Goal: Task Accomplishment & Management: Use online tool/utility

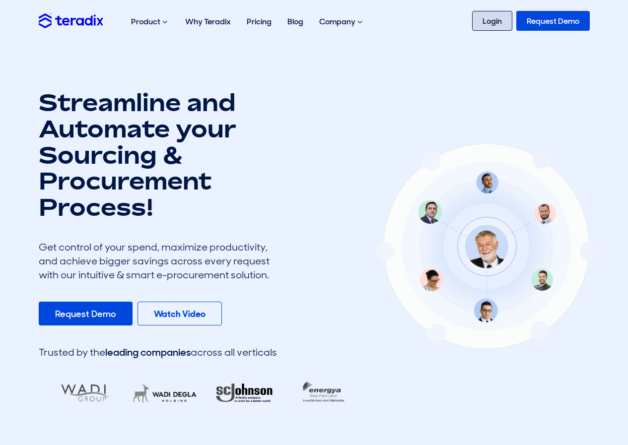
click at [487, 21] on link "Login" at bounding box center [492, 21] width 40 height 20
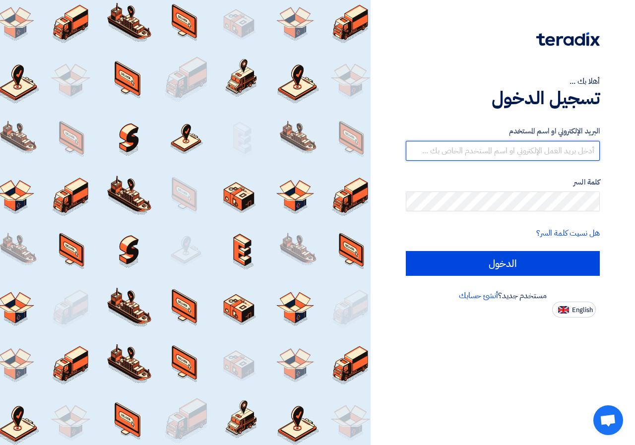
click at [530, 150] on input "text" at bounding box center [503, 151] width 194 height 20
type input "waleedelkattan@hotmail.com"
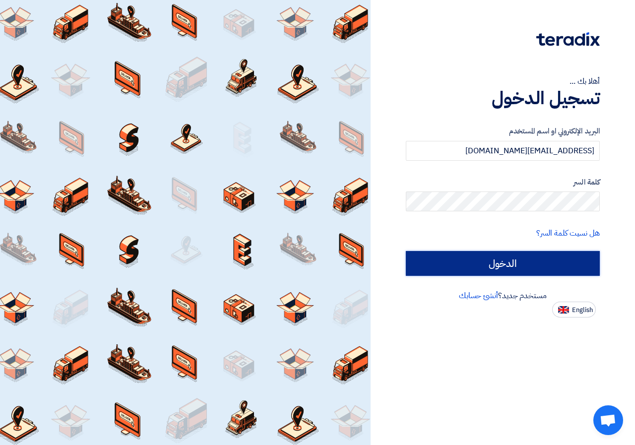
click at [514, 259] on input "الدخول" at bounding box center [503, 263] width 194 height 25
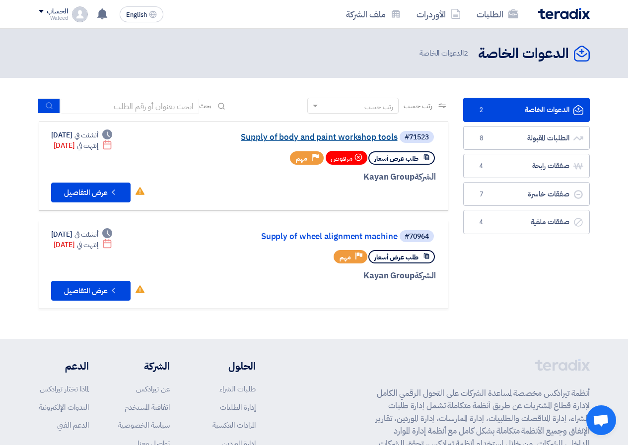
click at [352, 136] on link "Supply of body and paint workshop tools" at bounding box center [298, 137] width 199 height 9
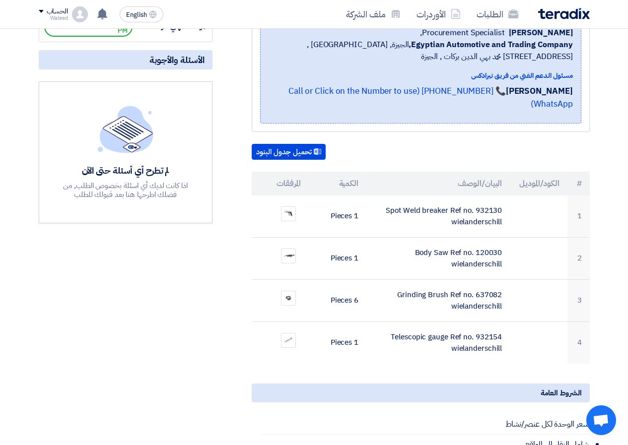
scroll to position [199, 0]
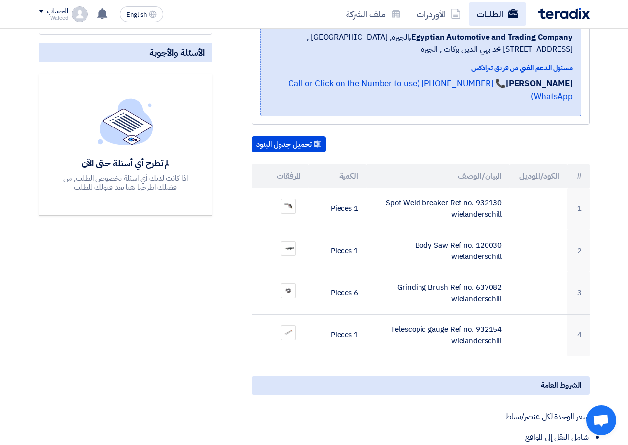
click at [485, 11] on link "الطلبات" at bounding box center [498, 13] width 58 height 23
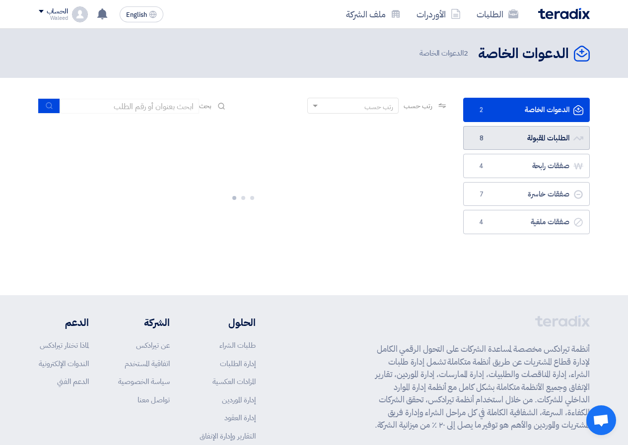
click at [518, 136] on link "الطلبات المقبولة الطلبات المقبولة 8" at bounding box center [526, 138] width 127 height 24
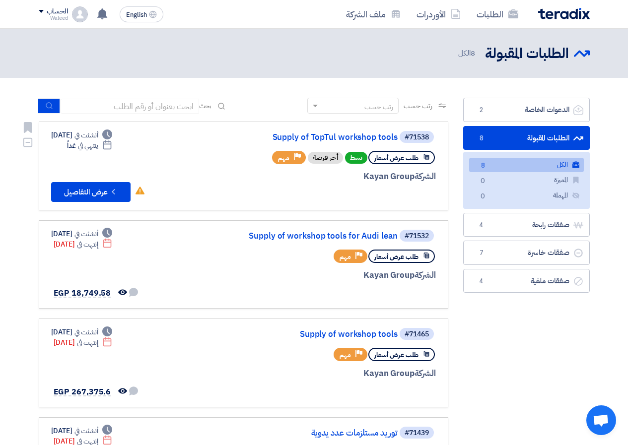
click at [315, 139] on link "Supply of TopTul workshop tools" at bounding box center [298, 137] width 199 height 9
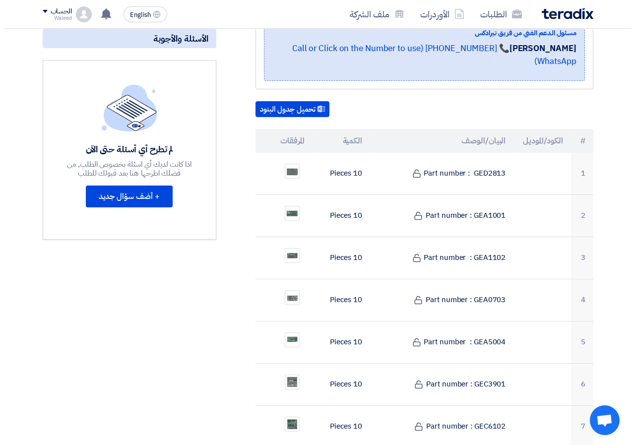
scroll to position [248, 0]
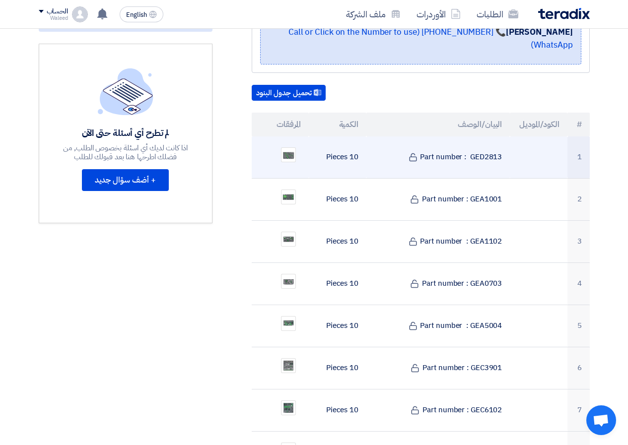
click at [299, 142] on ul at bounding box center [281, 154] width 42 height 25
click at [289, 148] on img at bounding box center [288, 154] width 14 height 13
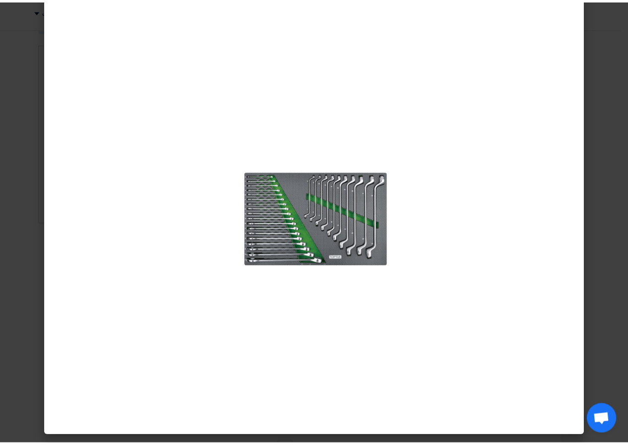
scroll to position [0, 0]
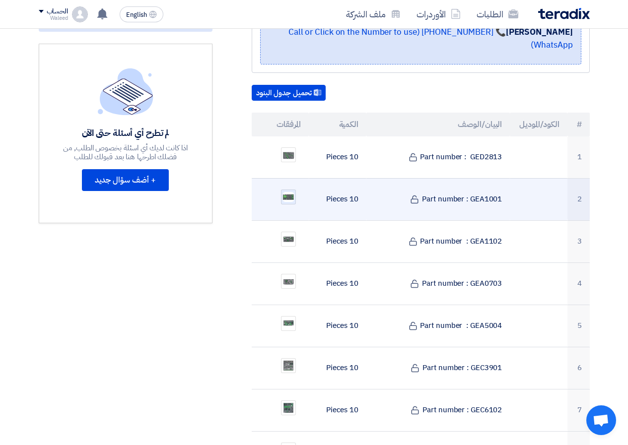
click at [290, 191] on img at bounding box center [288, 197] width 14 height 12
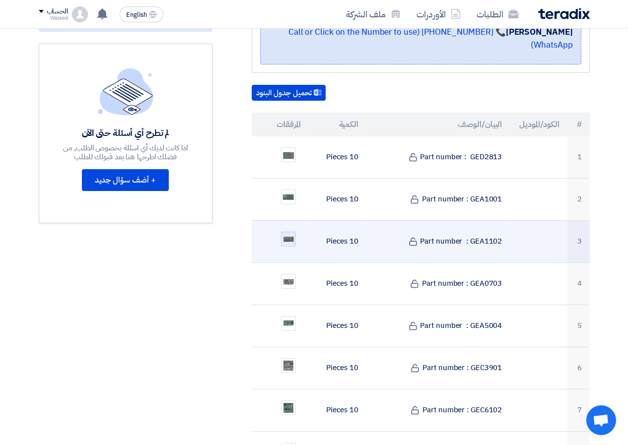
click at [291, 235] on img at bounding box center [288, 239] width 14 height 9
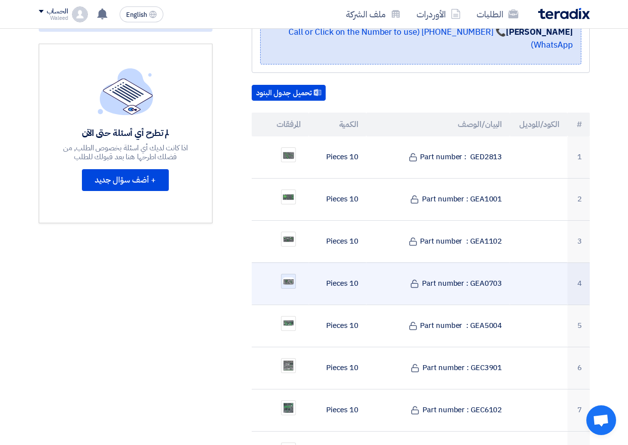
click at [290, 277] on img at bounding box center [288, 281] width 14 height 9
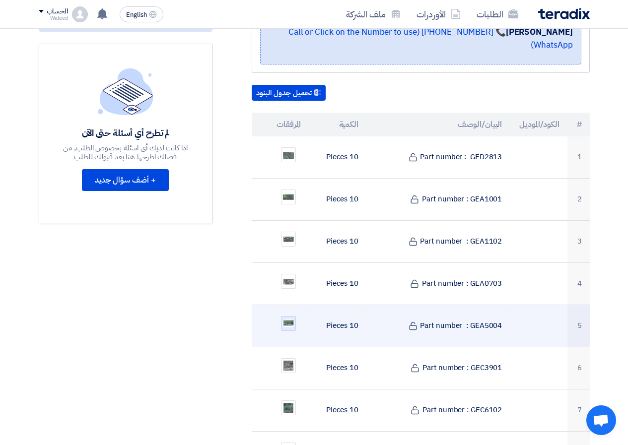
click at [285, 319] on img at bounding box center [288, 323] width 14 height 9
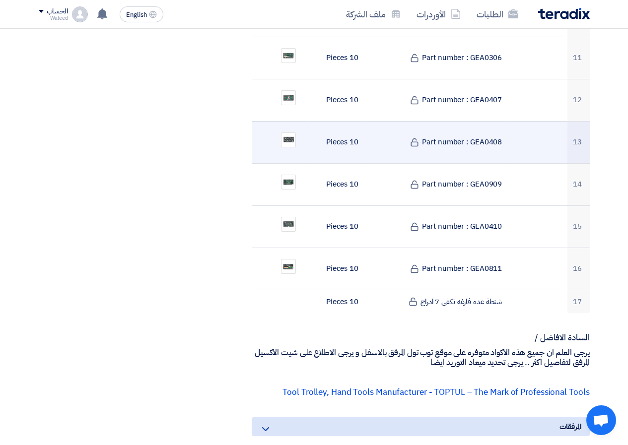
scroll to position [894, 0]
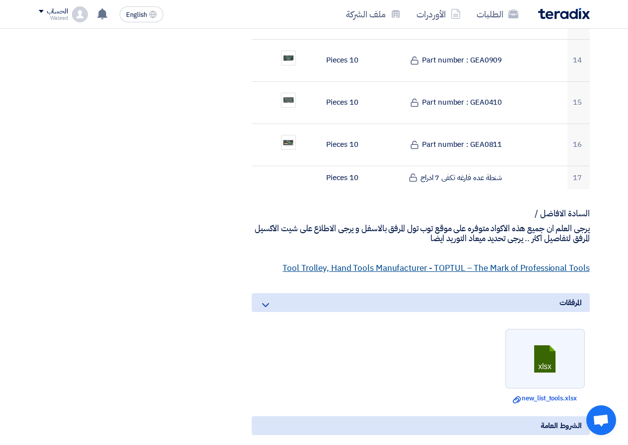
click at [435, 262] on link "Tool Trolley, Hand Tools Manufacturer - TOPTUL – The Mark of Professional Tools" at bounding box center [435, 268] width 307 height 12
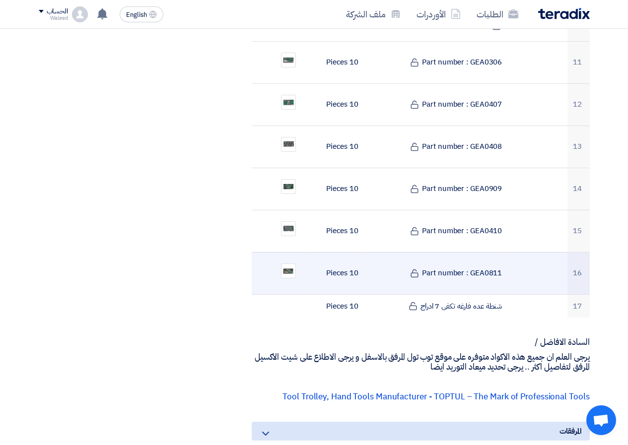
scroll to position [794, 0]
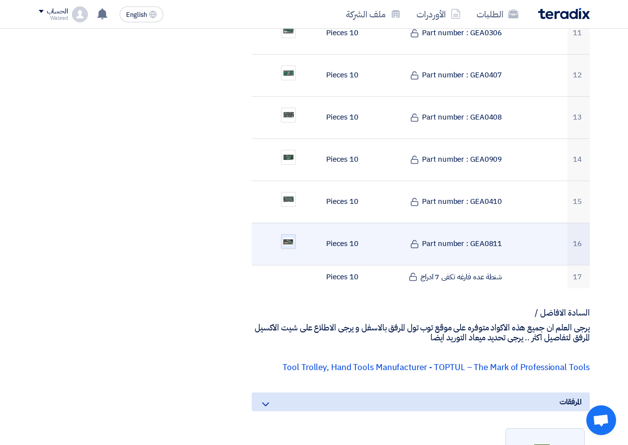
click at [286, 237] on img at bounding box center [288, 242] width 14 height 10
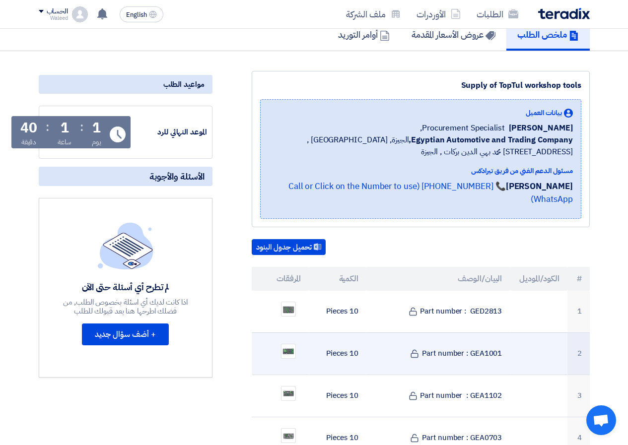
scroll to position [199, 0]
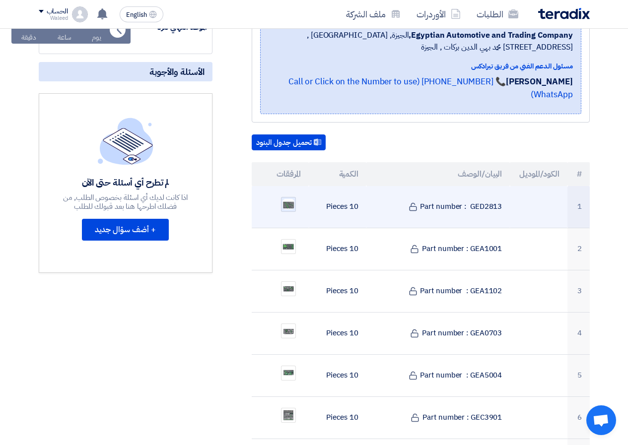
click at [285, 198] on img at bounding box center [288, 204] width 14 height 13
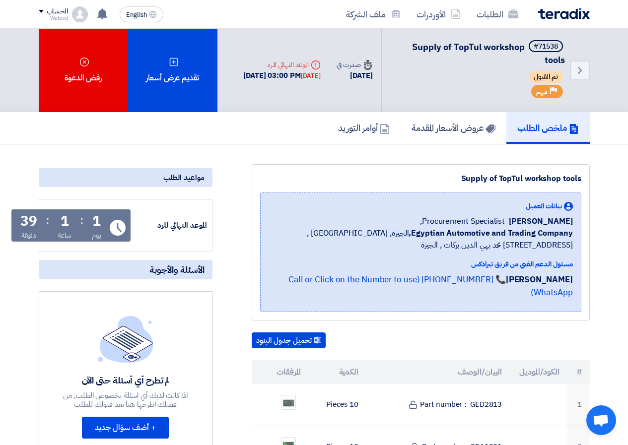
scroll to position [0, 0]
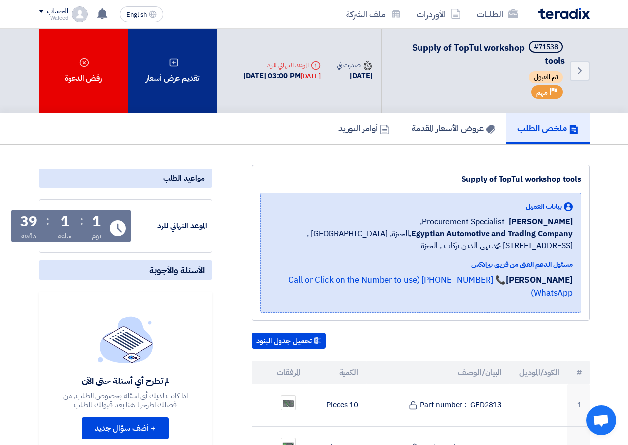
click at [177, 69] on div "تقديم عرض أسعار" at bounding box center [172, 71] width 89 height 84
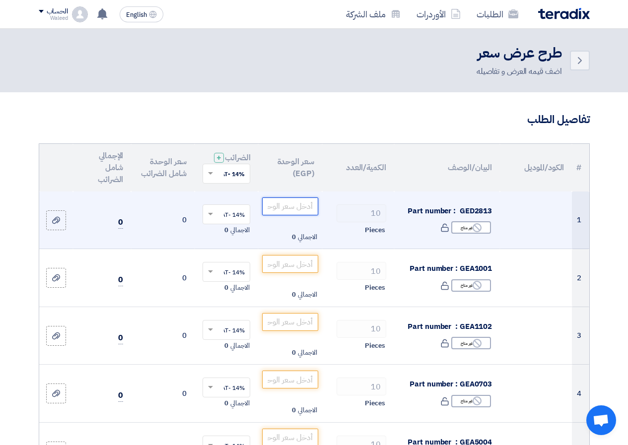
click at [279, 214] on input "number" at bounding box center [290, 207] width 56 height 18
click at [290, 211] on input "number" at bounding box center [290, 207] width 56 height 18
click at [282, 209] on input "number" at bounding box center [290, 207] width 56 height 18
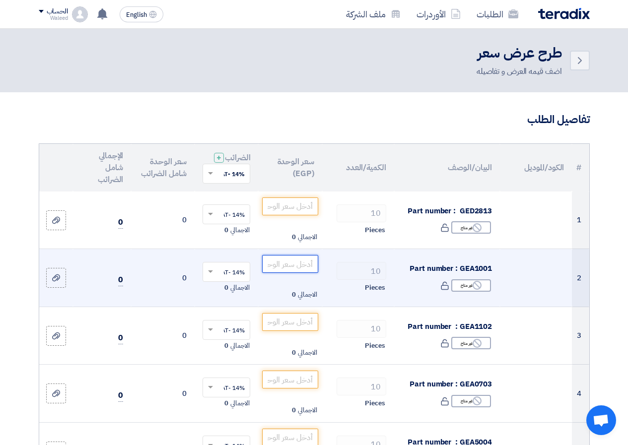
click at [282, 268] on input "number" at bounding box center [290, 264] width 56 height 18
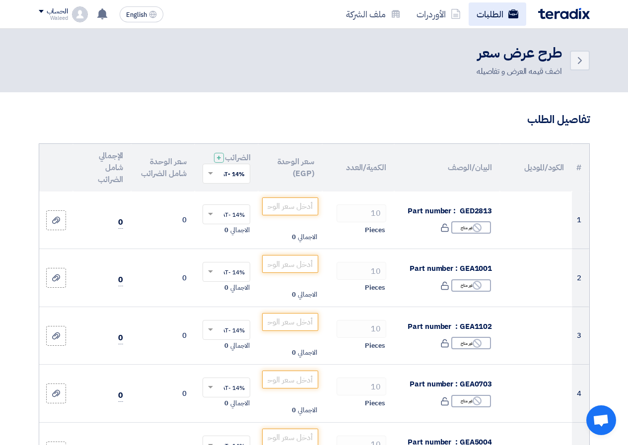
click at [492, 17] on link "الطلبات" at bounding box center [498, 13] width 58 height 23
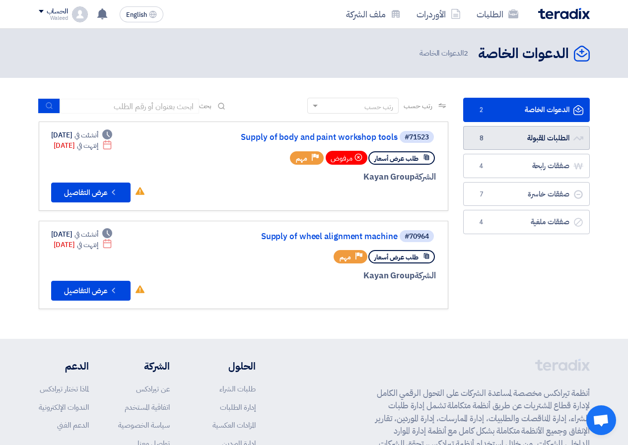
click at [533, 135] on link "الطلبات المقبولة الطلبات المقبولة 8" at bounding box center [526, 138] width 127 height 24
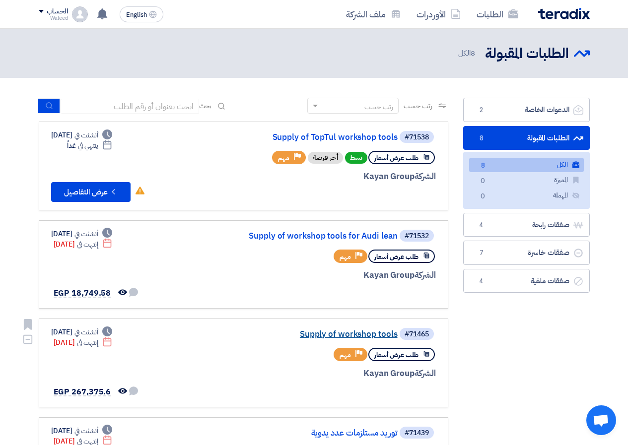
click at [357, 332] on link "Supply of workshop tools" at bounding box center [298, 334] width 199 height 9
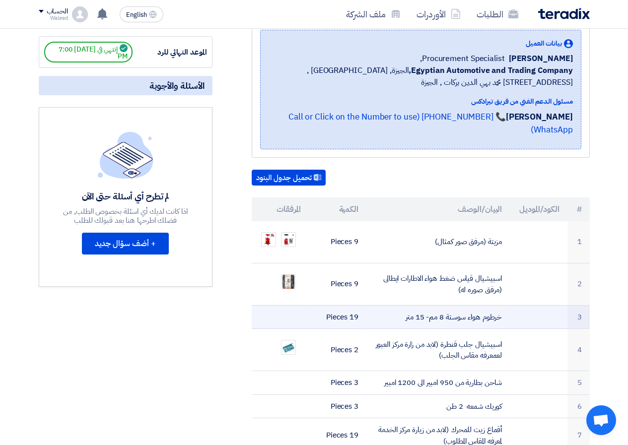
scroll to position [149, 0]
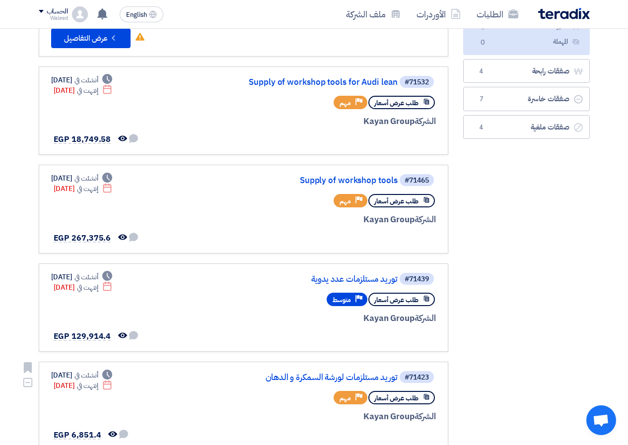
scroll to position [149, 0]
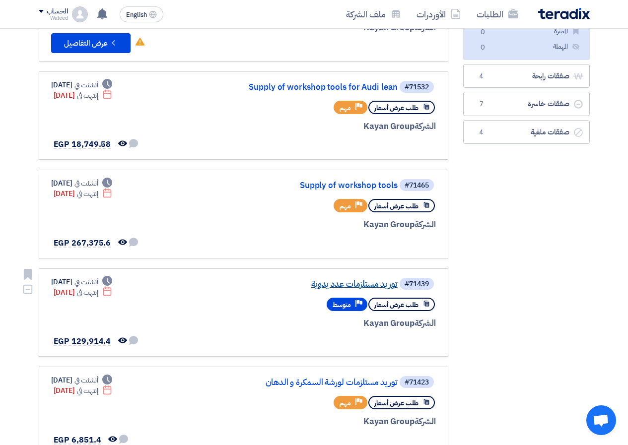
click at [344, 283] on link "توريد مستلزمات عدد يدوية" at bounding box center [298, 284] width 199 height 9
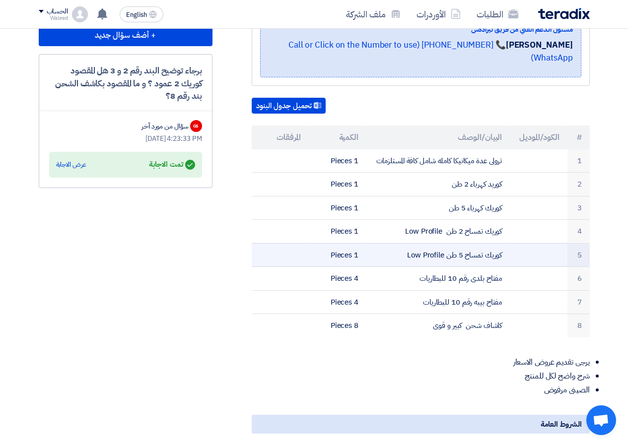
scroll to position [248, 0]
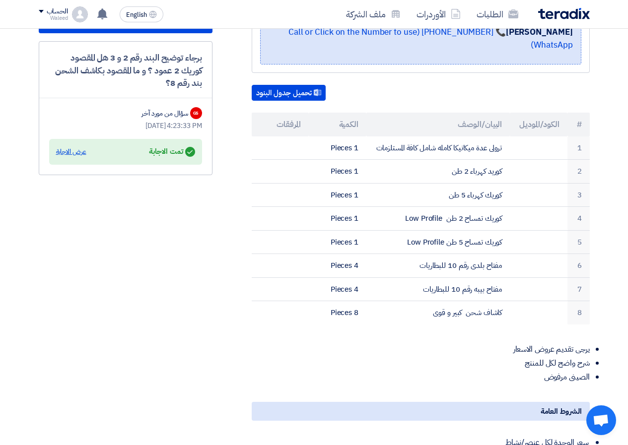
click at [72, 153] on div "عرض الاجابة" at bounding box center [71, 152] width 30 height 10
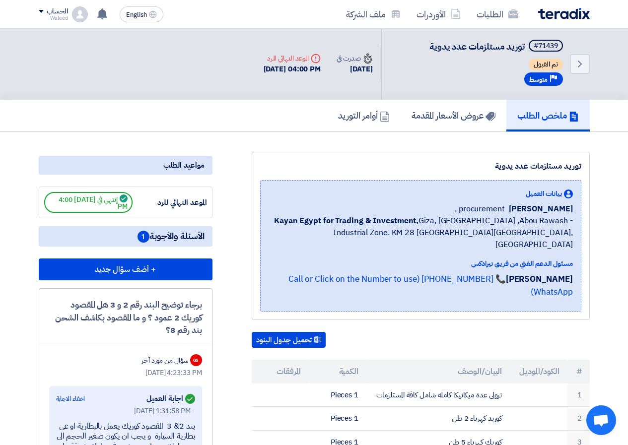
scroll to position [0, 0]
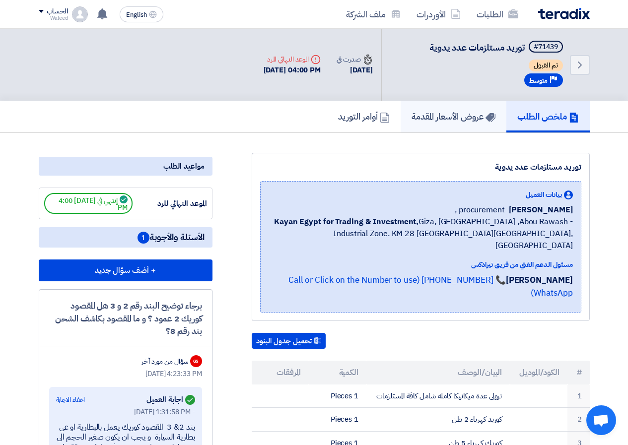
click at [451, 119] on h5 "عروض الأسعار المقدمة" at bounding box center [454, 116] width 84 height 11
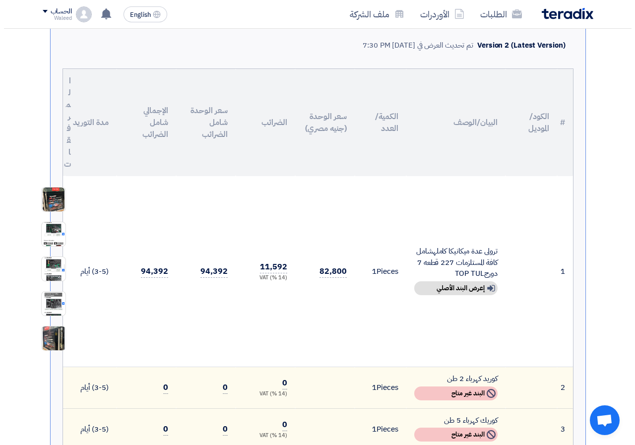
scroll to position [199, 0]
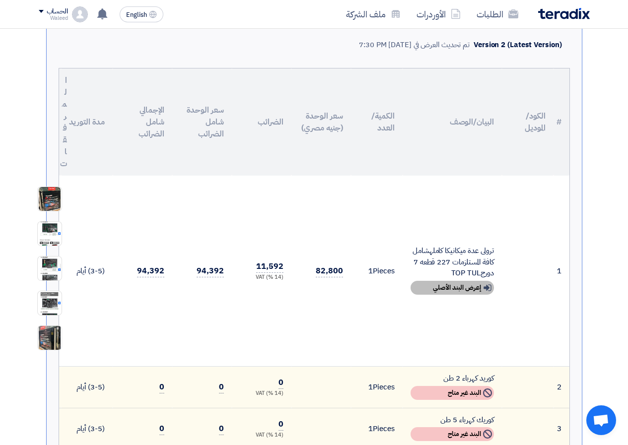
click at [456, 287] on div "Show details إعرض البند الأصلي" at bounding box center [452, 288] width 83 height 14
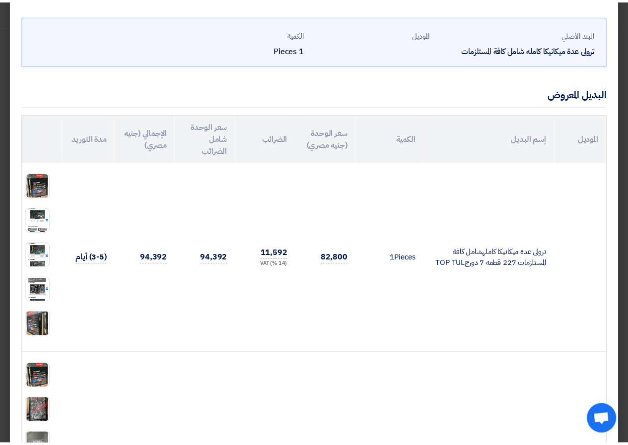
scroll to position [0, 0]
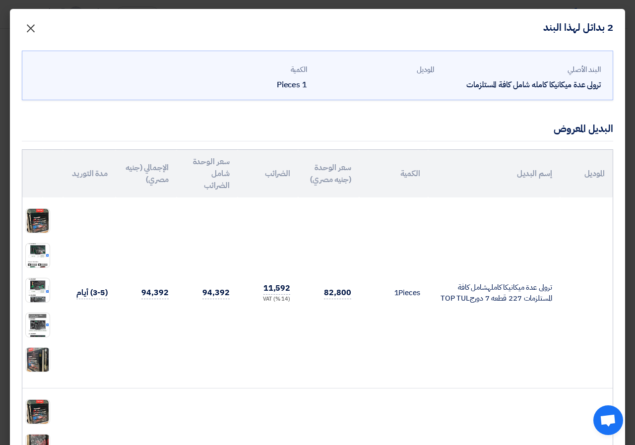
click at [37, 28] on span "×" at bounding box center [31, 28] width 12 height 30
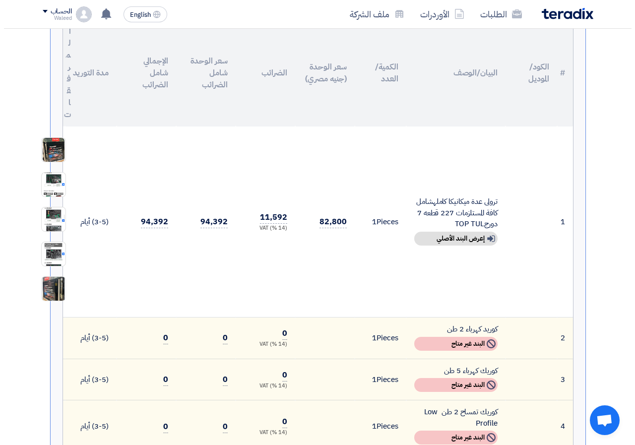
scroll to position [248, 0]
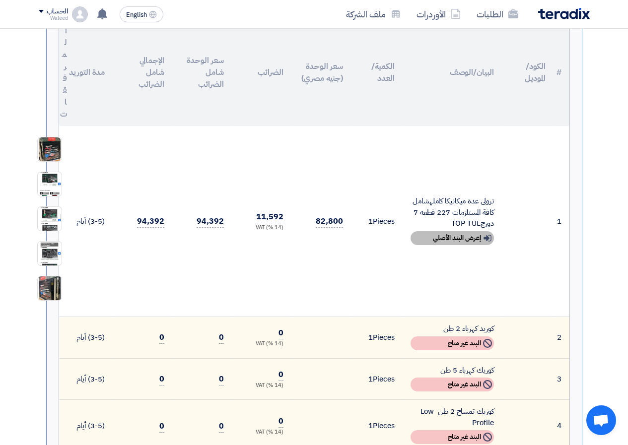
click at [474, 237] on div "Show details إعرض البند الأصلي" at bounding box center [452, 238] width 83 height 14
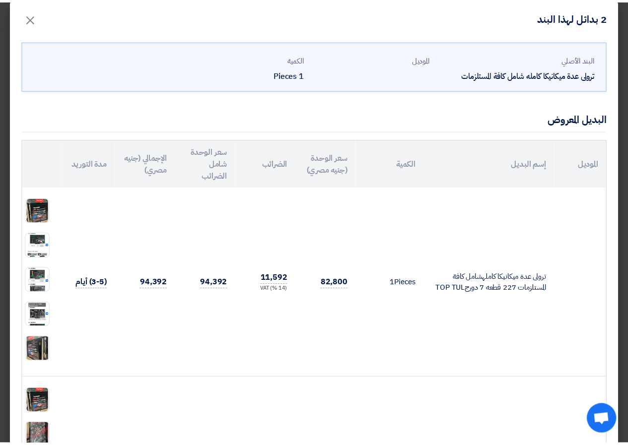
scroll to position [0, 0]
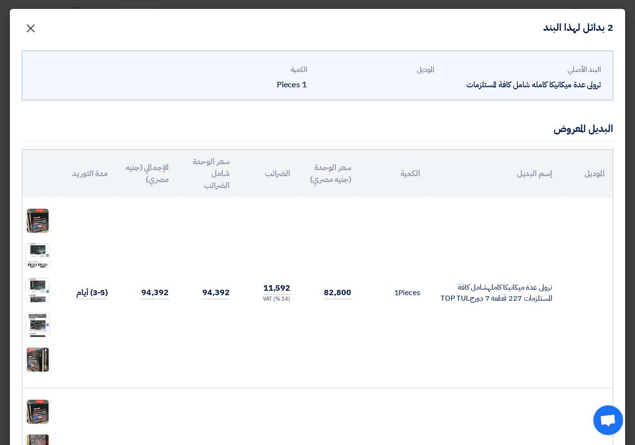
click at [37, 27] on span "×" at bounding box center [31, 28] width 12 height 30
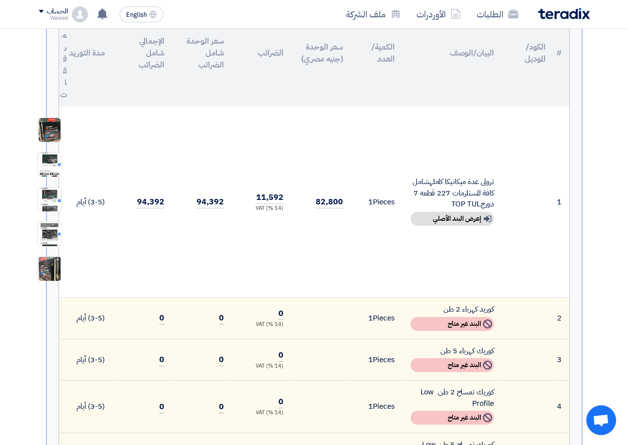
scroll to position [99, 0]
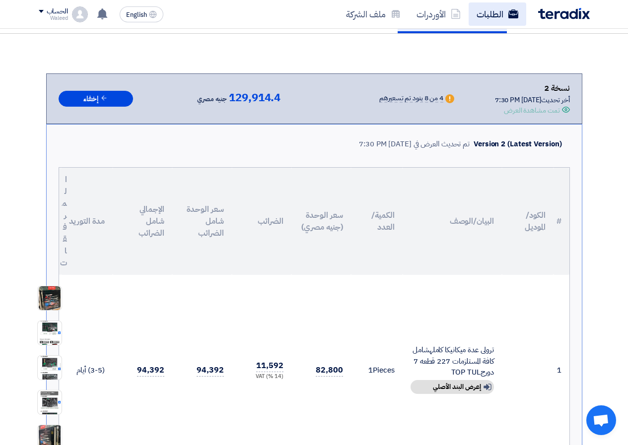
click at [487, 18] on link "الطلبات" at bounding box center [498, 13] width 58 height 23
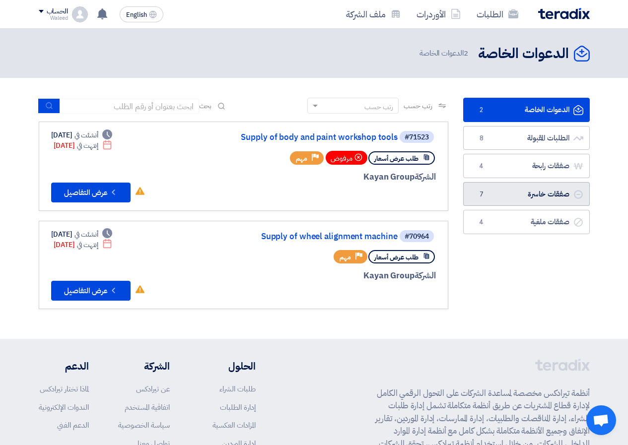
click at [516, 196] on link "صفقات خاسرة صفقات خاسرة 7" at bounding box center [526, 194] width 127 height 24
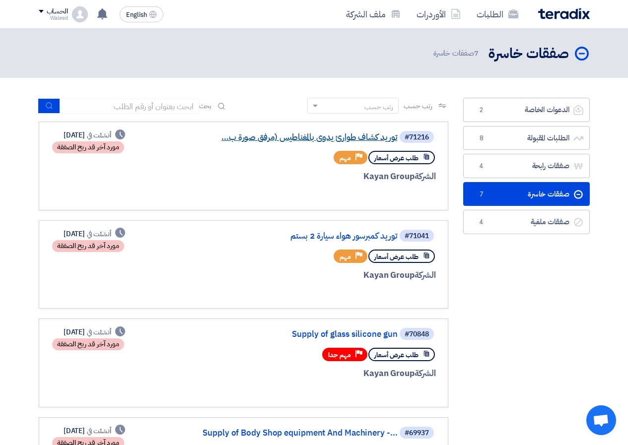
click at [317, 139] on link "توريد كشاف طوارئ يدوى بالمغناطيس (مرفق صورة ب..." at bounding box center [298, 137] width 199 height 9
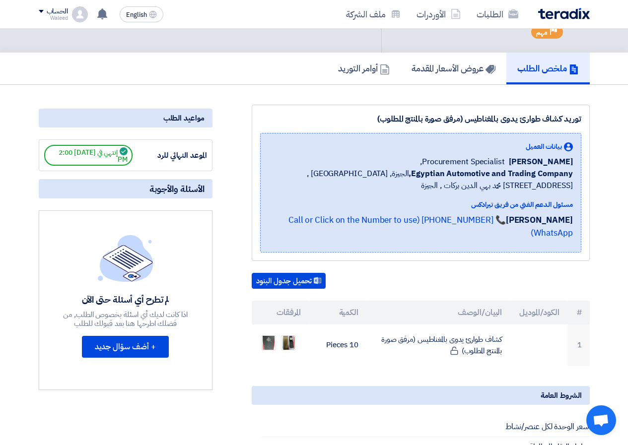
scroll to position [248, 0]
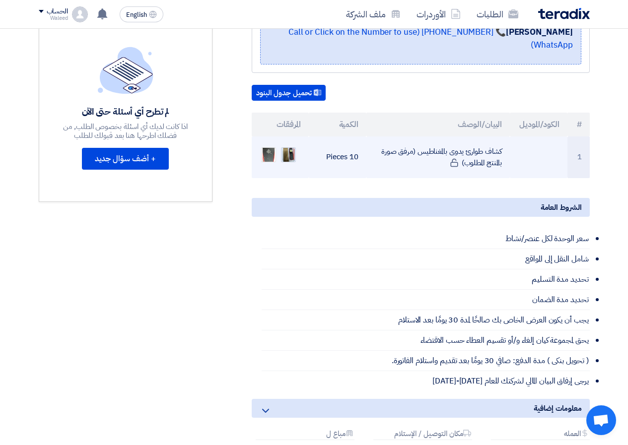
click at [288, 146] on img at bounding box center [288, 155] width 14 height 18
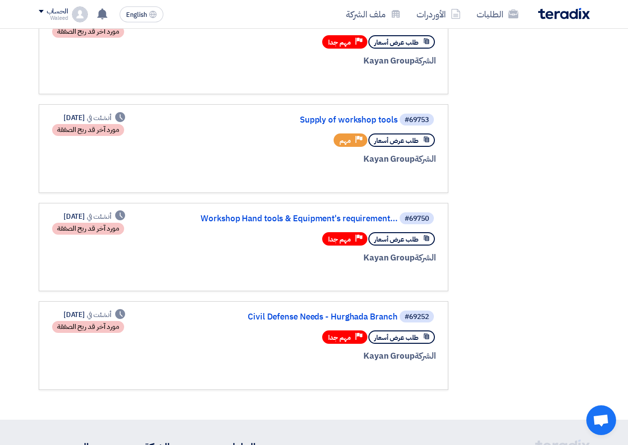
scroll to position [447, 0]
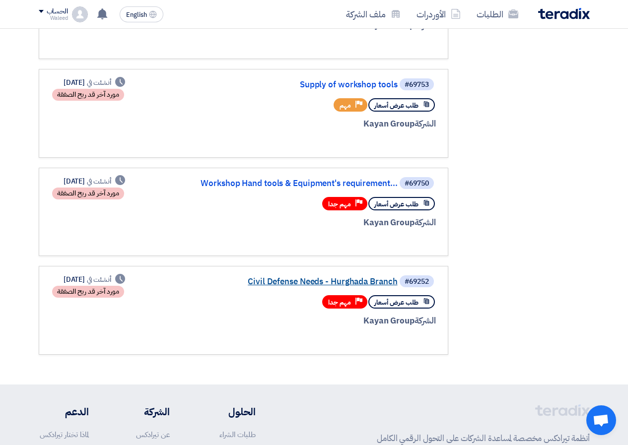
click at [280, 283] on link "Civil Defense Needs - Hurghada Branch" at bounding box center [298, 282] width 199 height 9
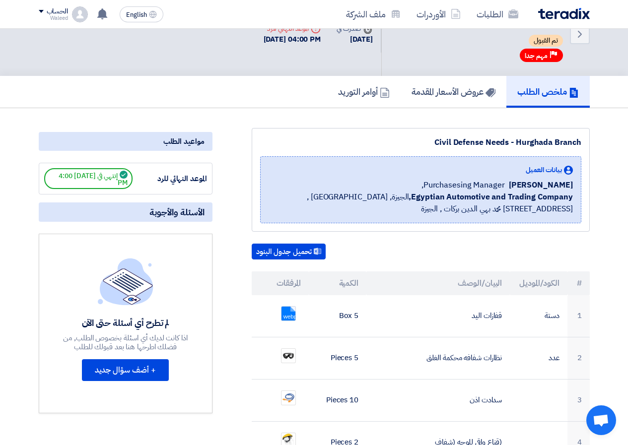
scroll to position [199, 0]
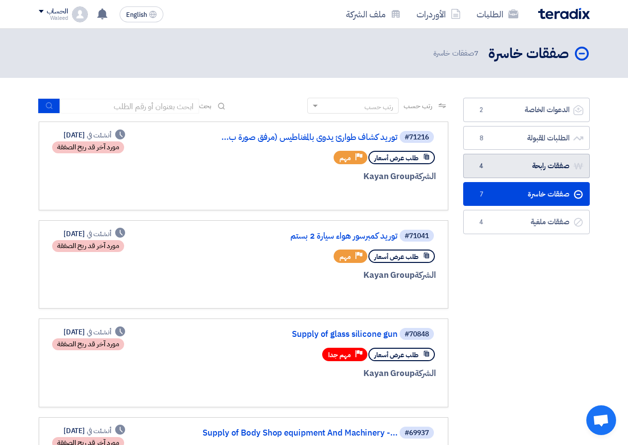
click at [527, 163] on link "صفقات رابحة صفقات رابحة 4" at bounding box center [526, 166] width 127 height 24
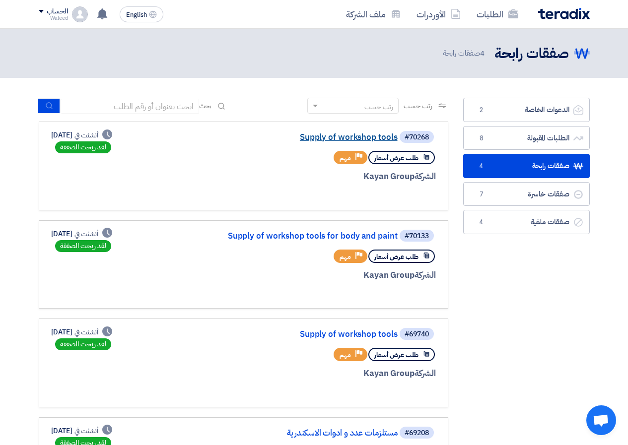
click at [330, 138] on link "Supply of workshop tools" at bounding box center [298, 137] width 199 height 9
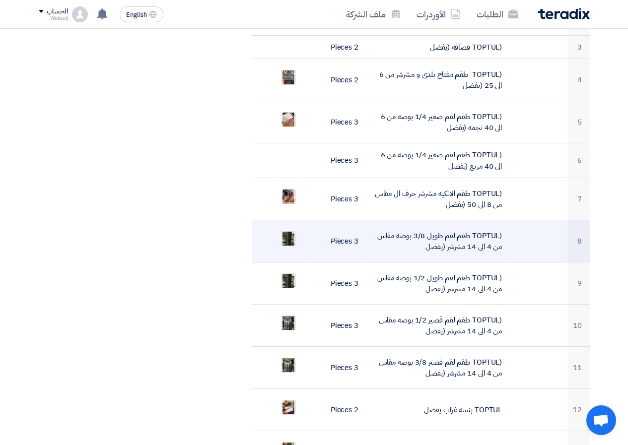
scroll to position [447, 0]
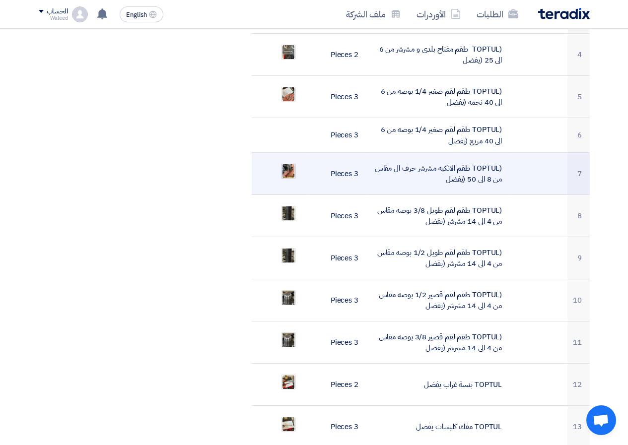
click at [288, 162] on img at bounding box center [288, 171] width 14 height 18
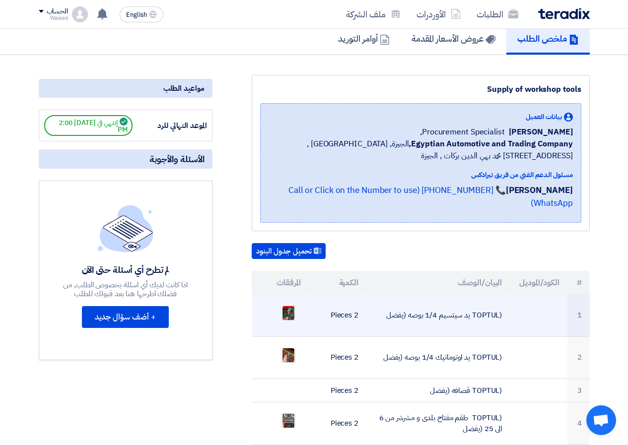
scroll to position [0, 0]
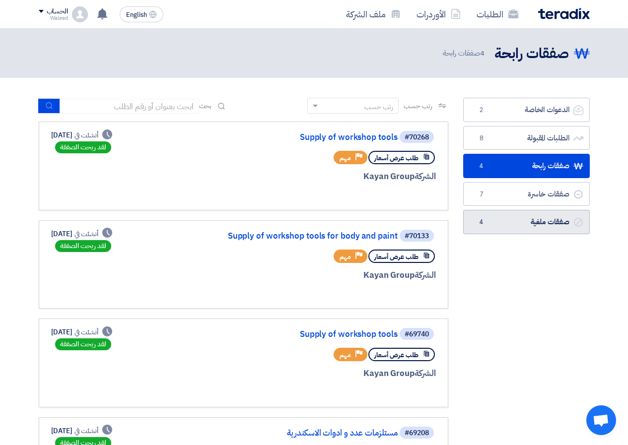
click at [537, 223] on link "صفقات ملغية صفقات ملغية 4" at bounding box center [526, 222] width 127 height 24
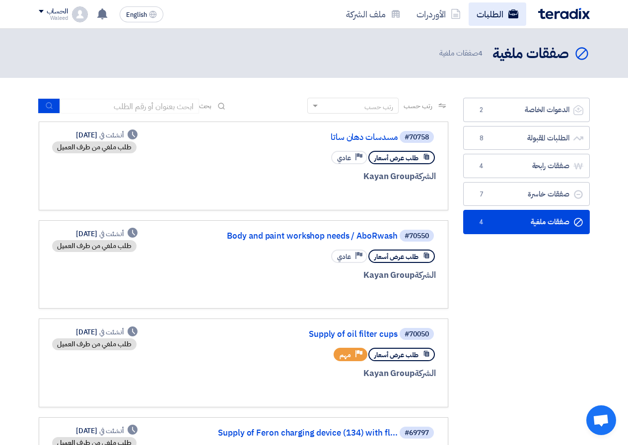
click at [495, 16] on link "الطلبات" at bounding box center [498, 13] width 58 height 23
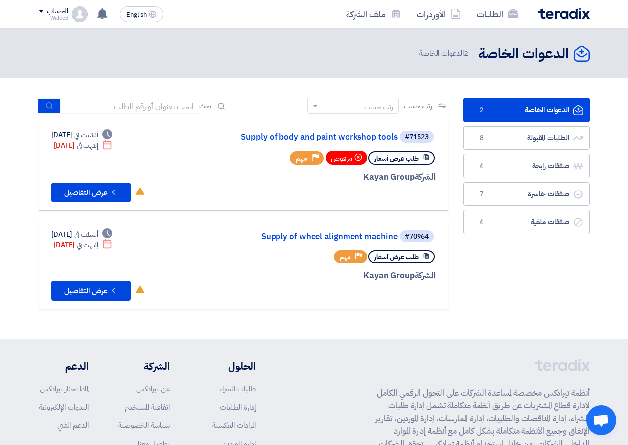
click at [292, 49] on div "الدعوات الخاصة الدعوات الخاصة 2 الدعوات الخاصة" at bounding box center [314, 53] width 551 height 19
click at [525, 135] on link "الطلبات المقبولة الطلبات المقبولة 8" at bounding box center [526, 138] width 127 height 24
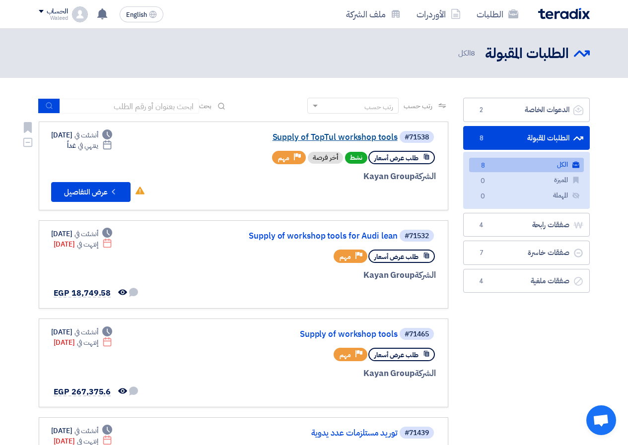
click at [332, 137] on link "Supply of TopTul workshop tools" at bounding box center [298, 137] width 199 height 9
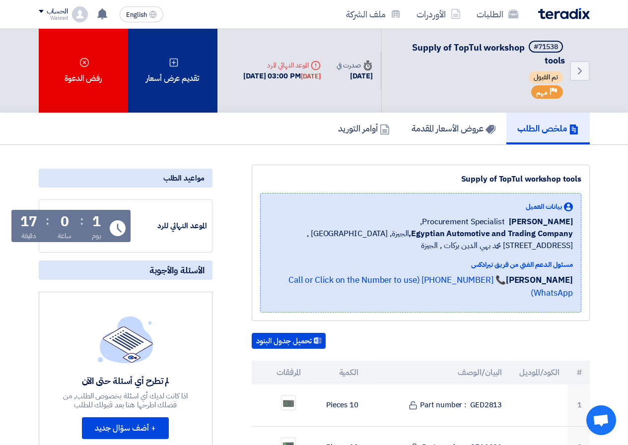
click at [174, 63] on use at bounding box center [173, 62] width 8 height 8
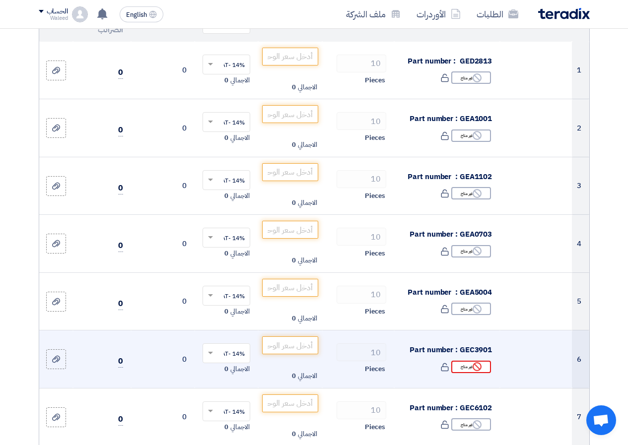
scroll to position [149, 0]
